Goal: Information Seeking & Learning: Understand process/instructions

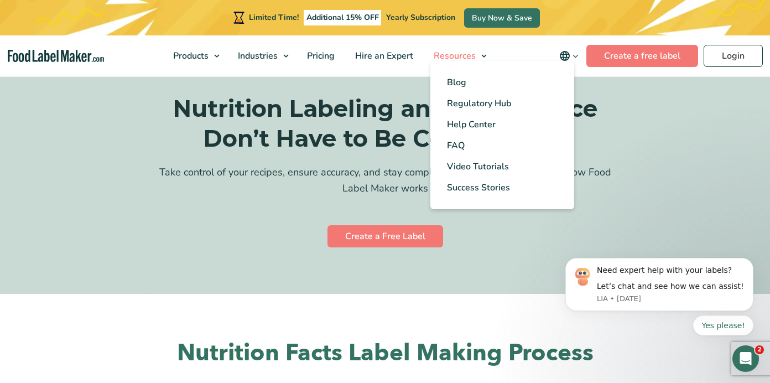
scroll to position [2097, 0]
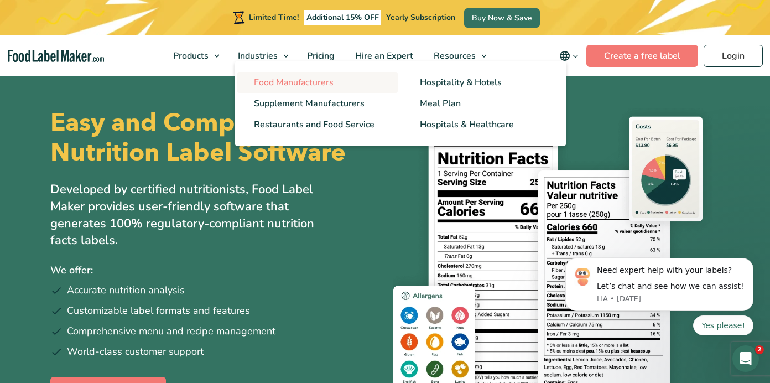
click at [288, 83] on span "Food Manufacturers" at bounding box center [294, 82] width 80 height 12
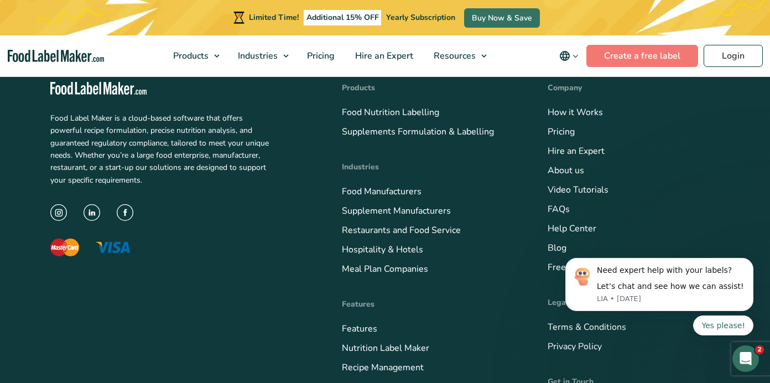
scroll to position [4645, 0]
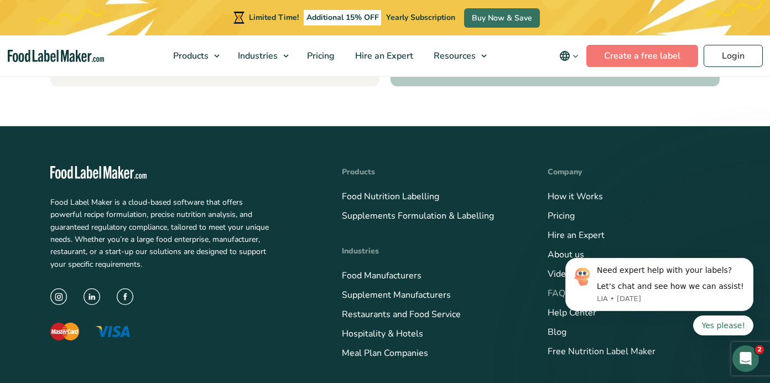
click at [561, 287] on link "FAQs" at bounding box center [559, 293] width 22 height 12
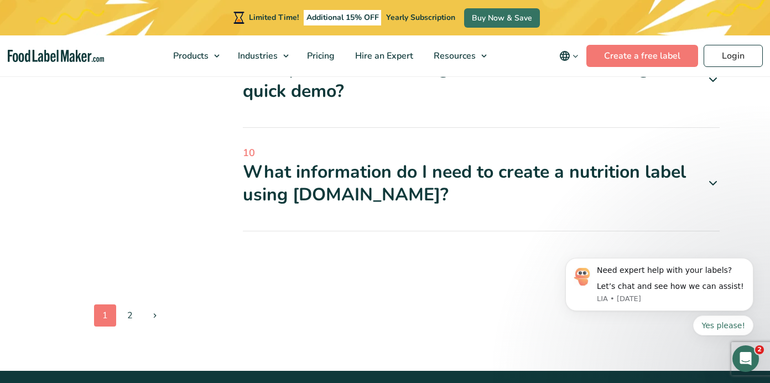
scroll to position [1100, 0]
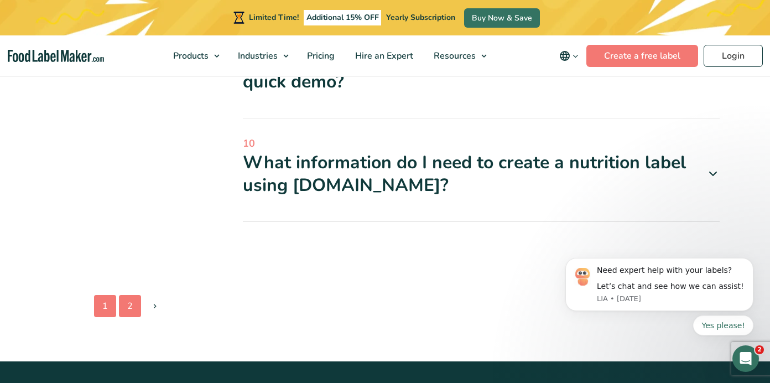
click at [131, 308] on link "2" at bounding box center [130, 306] width 22 height 22
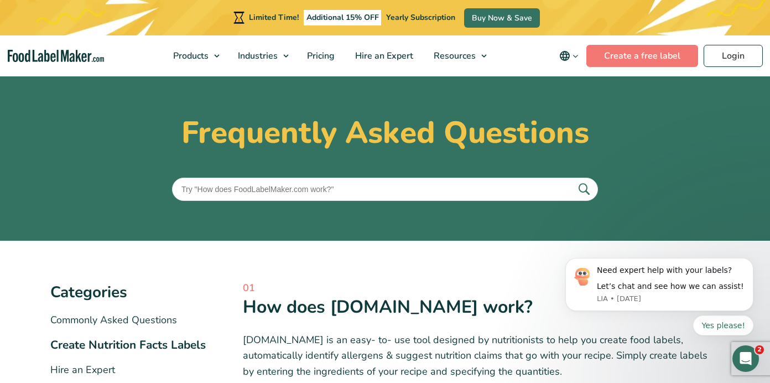
click at [61, 54] on img "main navigation" at bounding box center [56, 56] width 96 height 13
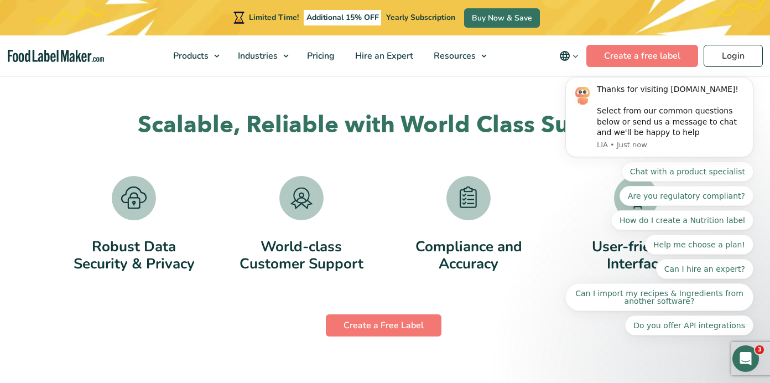
scroll to position [2010, 0]
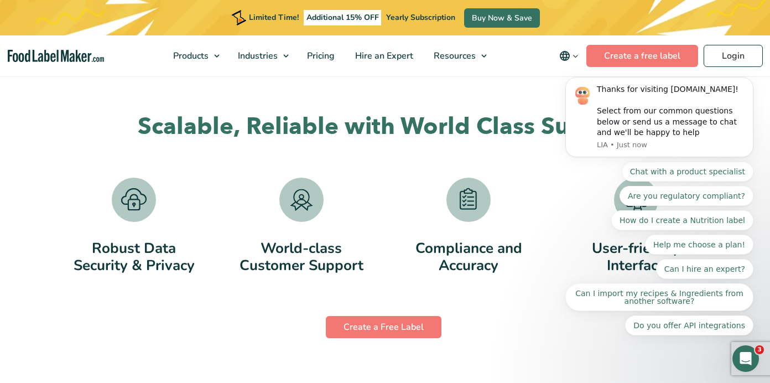
click at [132, 201] on img at bounding box center [134, 200] width 44 height 45
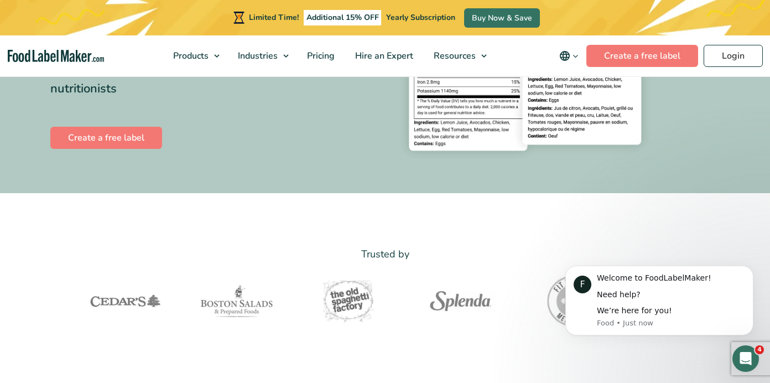
scroll to position [0, 0]
